Goal: Information Seeking & Learning: Learn about a topic

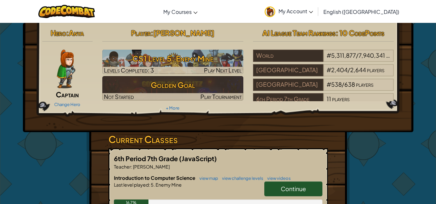
click at [310, 185] on link "Continue" at bounding box center [293, 189] width 58 height 15
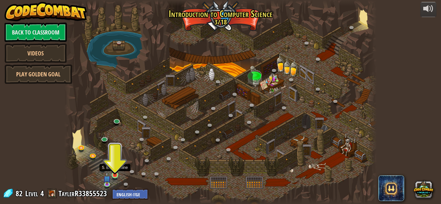
click at [114, 167] on img at bounding box center [114, 167] width 7 height 17
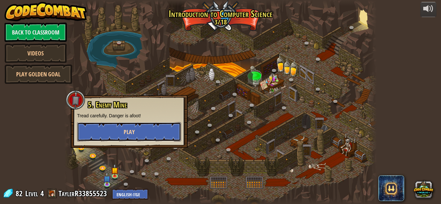
click at [144, 130] on button "Play" at bounding box center [129, 131] width 104 height 19
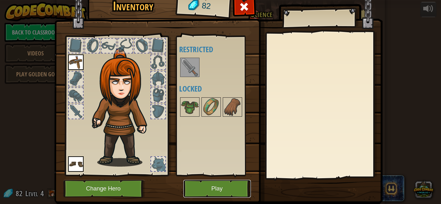
click at [211, 182] on button "Play" at bounding box center [216, 189] width 67 height 18
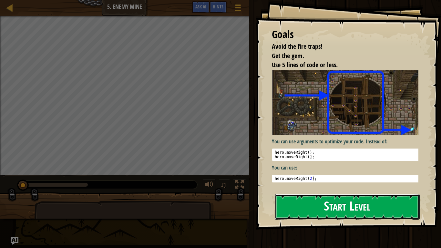
click at [297, 198] on button "Start Level" at bounding box center [346, 206] width 145 height 25
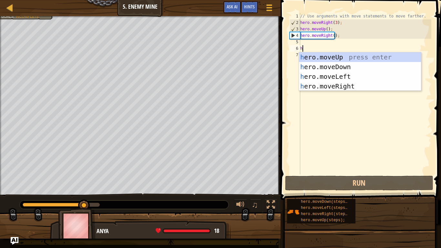
scroll to position [3, 0]
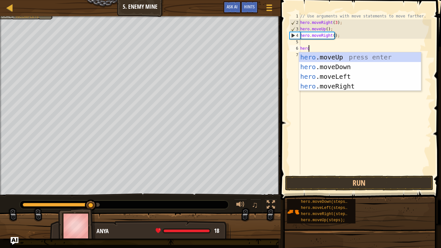
type textarea "hero"
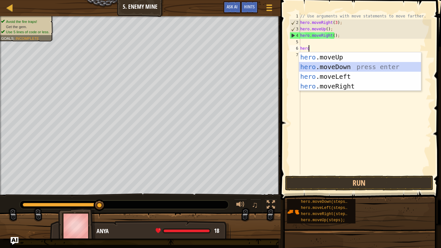
click at [357, 68] on div "hero .moveUp press enter hero .moveDown press enter hero .moveLeft press enter …" at bounding box center [360, 81] width 122 height 58
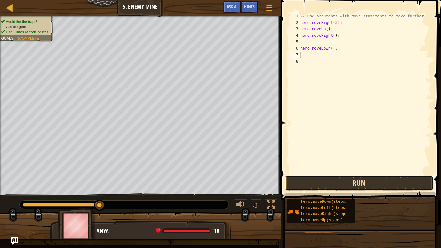
click at [368, 177] on button "Run" at bounding box center [359, 182] width 148 height 15
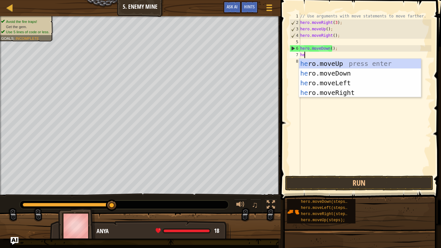
type textarea "her"
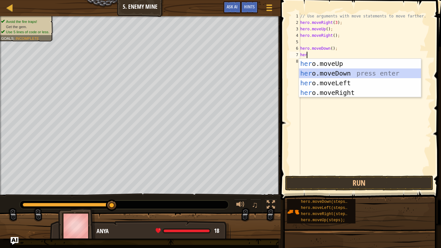
click at [364, 72] on div "her o.moveUp press enter her o.moveDown press enter her o.moveLeft press enter …" at bounding box center [360, 88] width 122 height 58
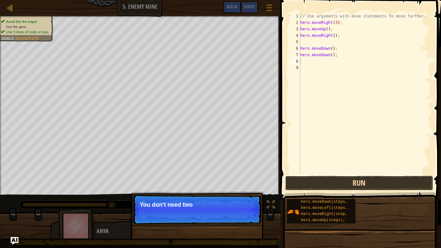
click at [352, 180] on button "Run" at bounding box center [359, 182] width 148 height 15
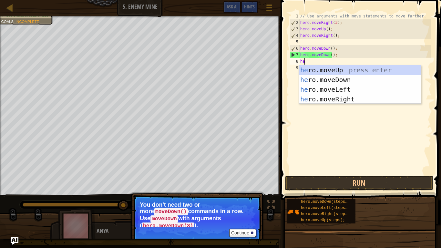
type textarea "her"
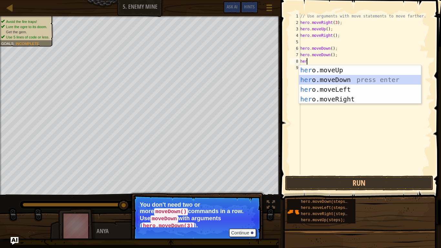
click at [350, 82] on div "her o.moveUp press enter her o.moveDown press enter her o.moveLeft press enter …" at bounding box center [360, 94] width 122 height 58
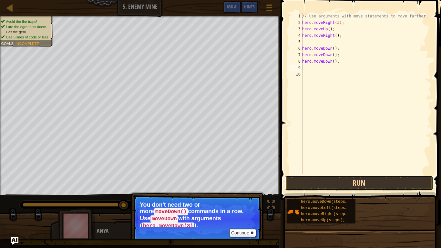
click at [370, 187] on button "Run" at bounding box center [359, 182] width 148 height 15
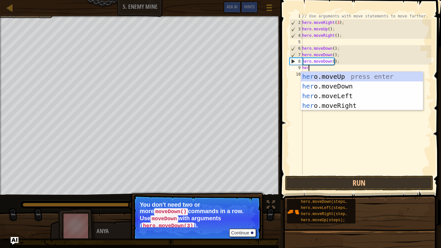
type textarea "hero"
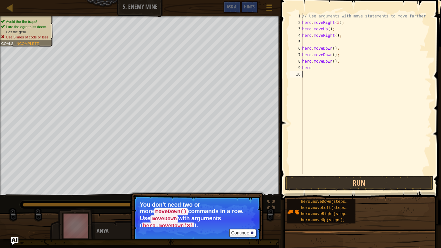
click at [350, 112] on div "// Use arguments with move statements to move farther. hero . moveRight ( 3 ) ;…" at bounding box center [366, 100] width 130 height 174
click at [326, 74] on div "// Use arguments with move statements to move farther. hero . moveRight ( 3 ) ;…" at bounding box center [366, 100] width 130 height 174
click at [313, 68] on div "// Use arguments with move statements to move farther. hero . moveRight ( 3 ) ;…" at bounding box center [366, 100] width 130 height 174
type textarea "herom"
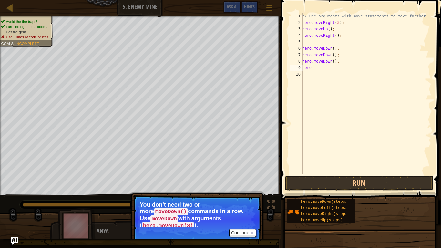
scroll to position [3, 0]
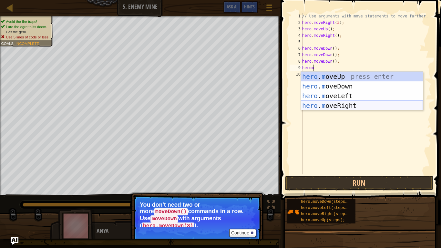
click at [349, 109] on div "hero . m oveUp press enter hero . m oveDown press enter hero . m oveLeft press …" at bounding box center [362, 101] width 122 height 58
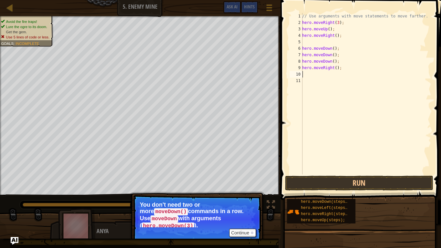
scroll to position [3, 0]
click at [369, 181] on button "Run" at bounding box center [359, 182] width 148 height 15
type textarea "h"
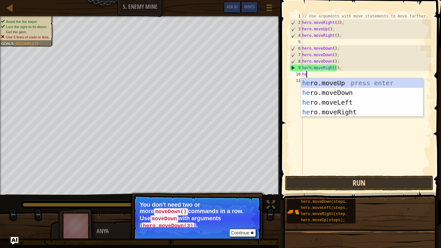
type textarea "her"
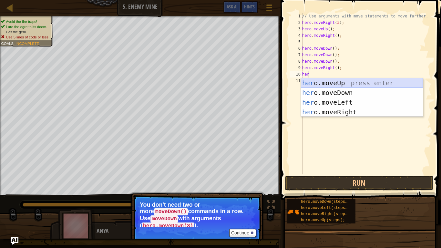
click at [401, 84] on div "her o.moveUp press enter her o.moveDown press enter her o.moveLeft press enter …" at bounding box center [362, 107] width 122 height 58
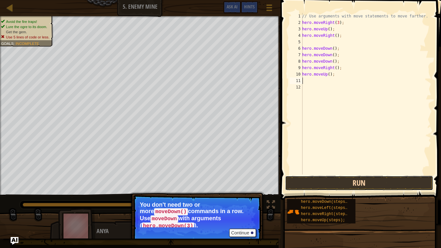
click at [374, 187] on button "Run" at bounding box center [359, 182] width 148 height 15
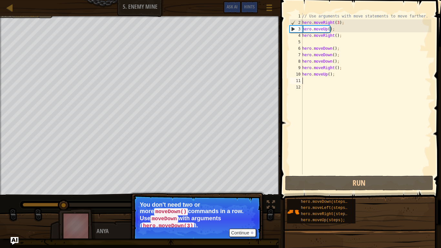
click at [332, 79] on div "// Use arguments with move statements to move farther. hero . moveRight ( 3 ) ;…" at bounding box center [366, 100] width 130 height 174
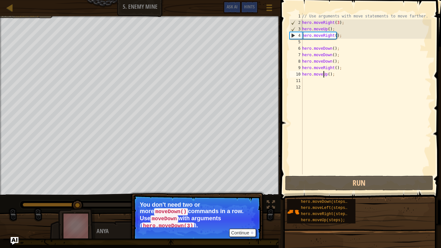
click at [323, 72] on div "// Use arguments with move statements to move farther. hero . moveRight ( 3 ) ;…" at bounding box center [366, 100] width 130 height 174
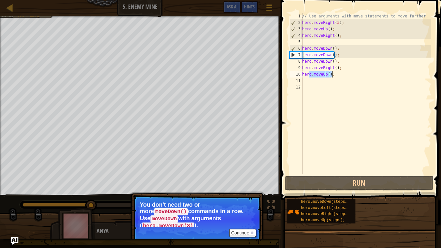
drag, startPoint x: 308, startPoint y: 74, endPoint x: 337, endPoint y: 76, distance: 29.1
click at [337, 76] on div "// Use arguments with move statements to move farther. hero . moveRight ( 3 ) ;…" at bounding box center [366, 100] width 130 height 174
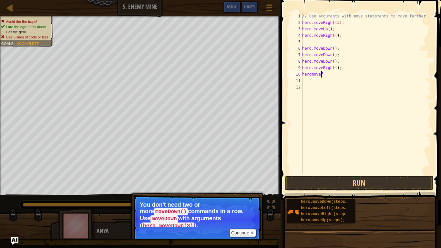
scroll to position [3, 1]
type textarea "heromoved"
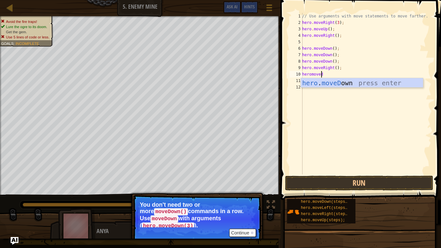
click at [374, 86] on div "hero . moveD own press enter" at bounding box center [362, 92] width 122 height 29
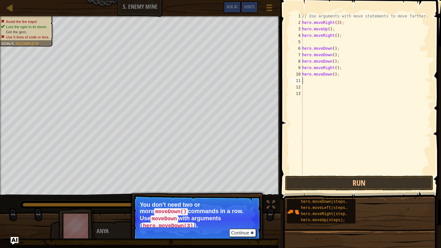
scroll to position [3, 0]
click at [390, 186] on button "Run" at bounding box center [359, 182] width 148 height 15
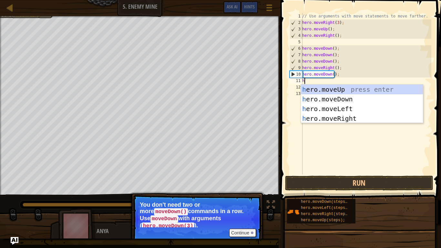
type textarea "he"
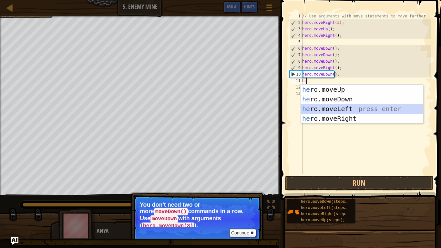
click at [355, 108] on div "he ro.moveUp press enter he ro.moveDown press enter he ro.moveLeft press enter …" at bounding box center [362, 113] width 122 height 58
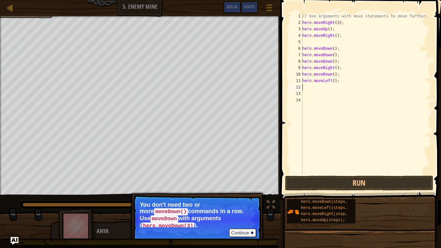
click at [343, 85] on div "// Use arguments with move statements to move farther. hero . moveRight ( 3 ) ;…" at bounding box center [366, 100] width 130 height 174
click at [333, 79] on div "// Use arguments with move statements to move farther. hero . moveRight ( 3 ) ;…" at bounding box center [366, 100] width 130 height 174
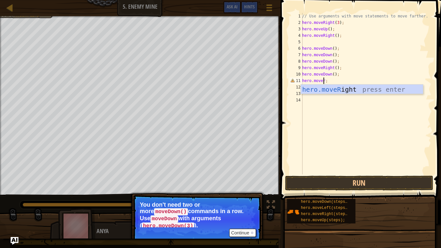
scroll to position [3, 2]
click at [342, 92] on div "hero.moveR ight press enter" at bounding box center [362, 98] width 122 height 29
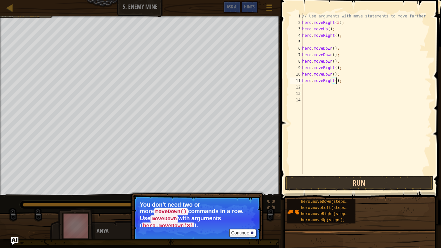
type textarea "hero.moveRight();"
click at [369, 186] on button "Run" at bounding box center [359, 182] width 148 height 15
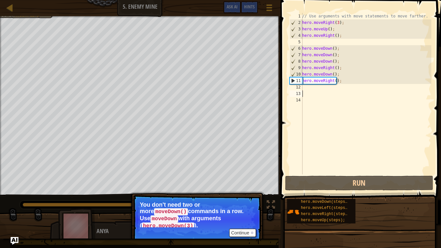
click at [324, 94] on div "// Use arguments with move statements to move farther. hero . moveRight ( 3 ) ;…" at bounding box center [366, 100] width 130 height 174
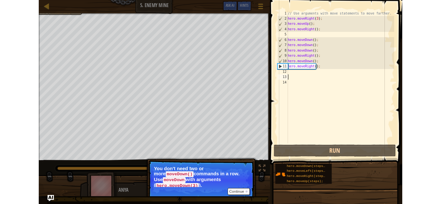
scroll to position [3, 0]
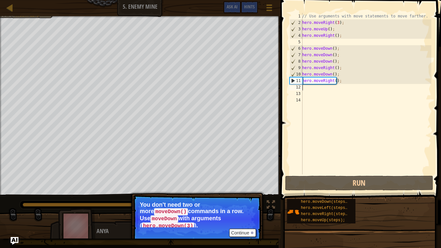
click at [317, 88] on div "// Use arguments with move statements to move farther. hero . moveRight ( 3 ) ;…" at bounding box center [366, 100] width 130 height 174
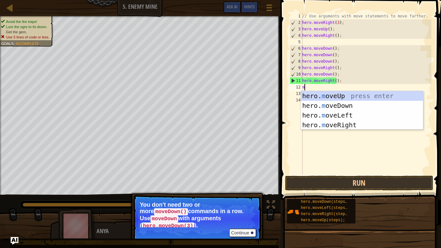
type textarea "mo"
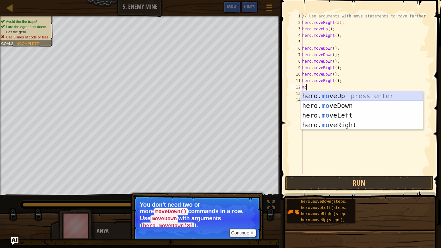
click at [331, 93] on div "hero. mo veUp press enter hero. mo veDown press enter hero. mo veLeft press ent…" at bounding box center [362, 120] width 122 height 58
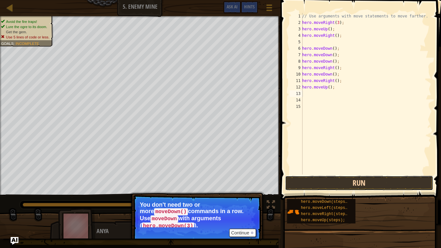
click at [352, 184] on button "Run" at bounding box center [359, 182] width 148 height 15
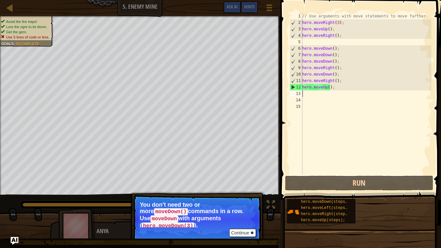
type textarea "h"
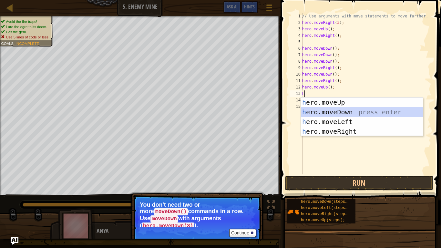
click at [349, 111] on div "h ero.moveUp press enter h ero.moveDown press enter h ero.moveLeft press enter …" at bounding box center [362, 126] width 122 height 58
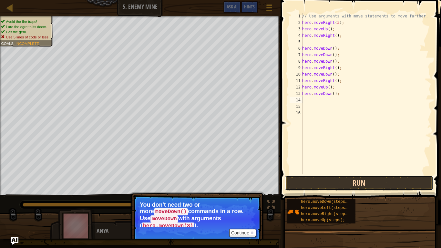
click at [364, 180] on button "Run" at bounding box center [359, 182] width 148 height 15
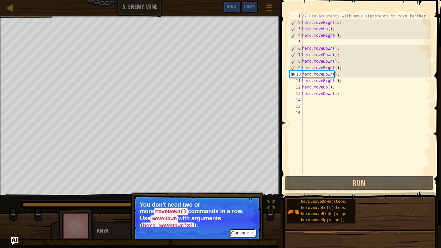
click at [251, 204] on button "Continue" at bounding box center [242, 232] width 27 height 8
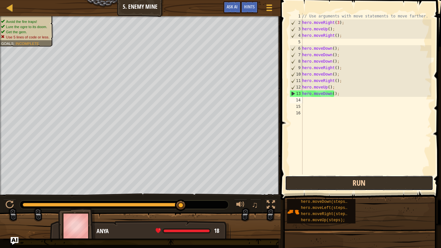
click at [323, 180] on button "Run" at bounding box center [359, 182] width 148 height 15
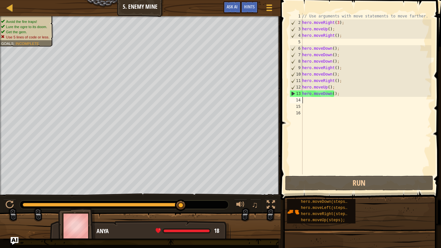
click at [297, 99] on div "14" at bounding box center [295, 100] width 13 height 6
click at [340, 98] on div "// Use arguments with move statements to move farther. hero . moveRight ( 3 ) ;…" at bounding box center [366, 100] width 130 height 174
click at [330, 94] on div "// Use arguments with move statements to move farther. hero . moveRight ( 3 ) ;…" at bounding box center [366, 100] width 130 height 174
type textarea "hero.moveDown();"
click at [249, 5] on span "Hints" at bounding box center [249, 7] width 11 height 6
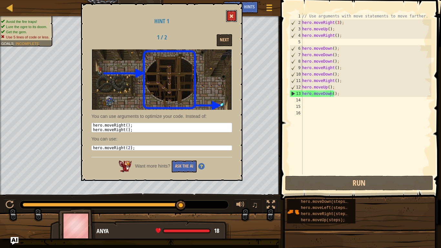
click at [236, 17] on button at bounding box center [231, 16] width 11 height 12
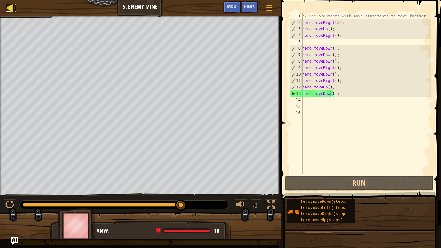
click at [6, 4] on div at bounding box center [10, 8] width 8 height 8
